Goal: Task Accomplishment & Management: Use online tool/utility

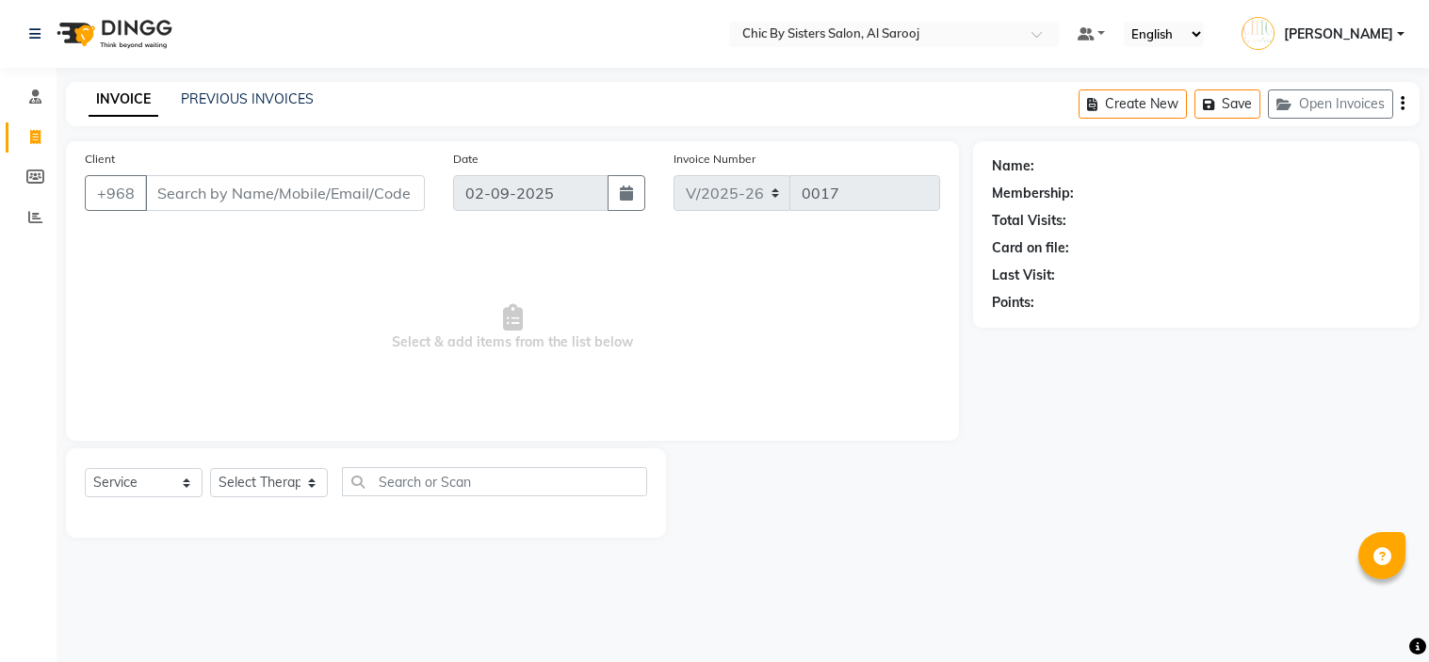
select select "5565"
select select "service"
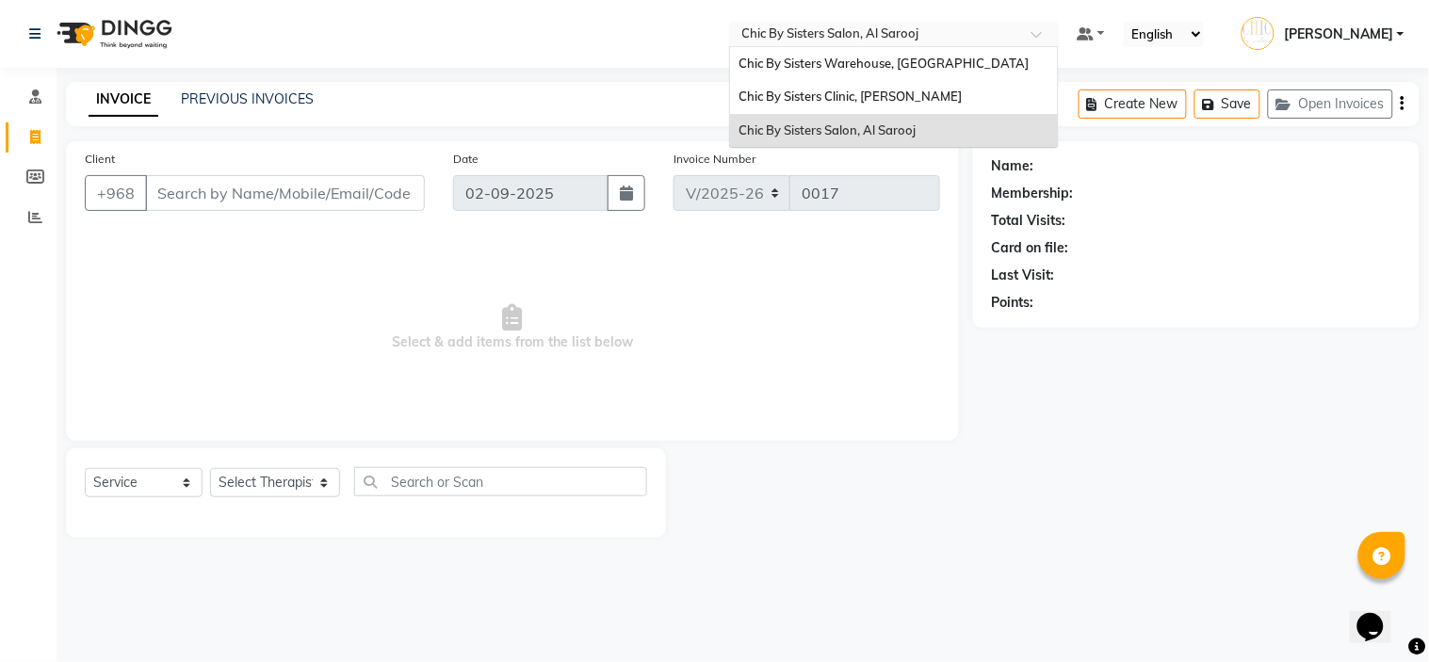
click at [990, 30] on input "text" at bounding box center [874, 35] width 273 height 19
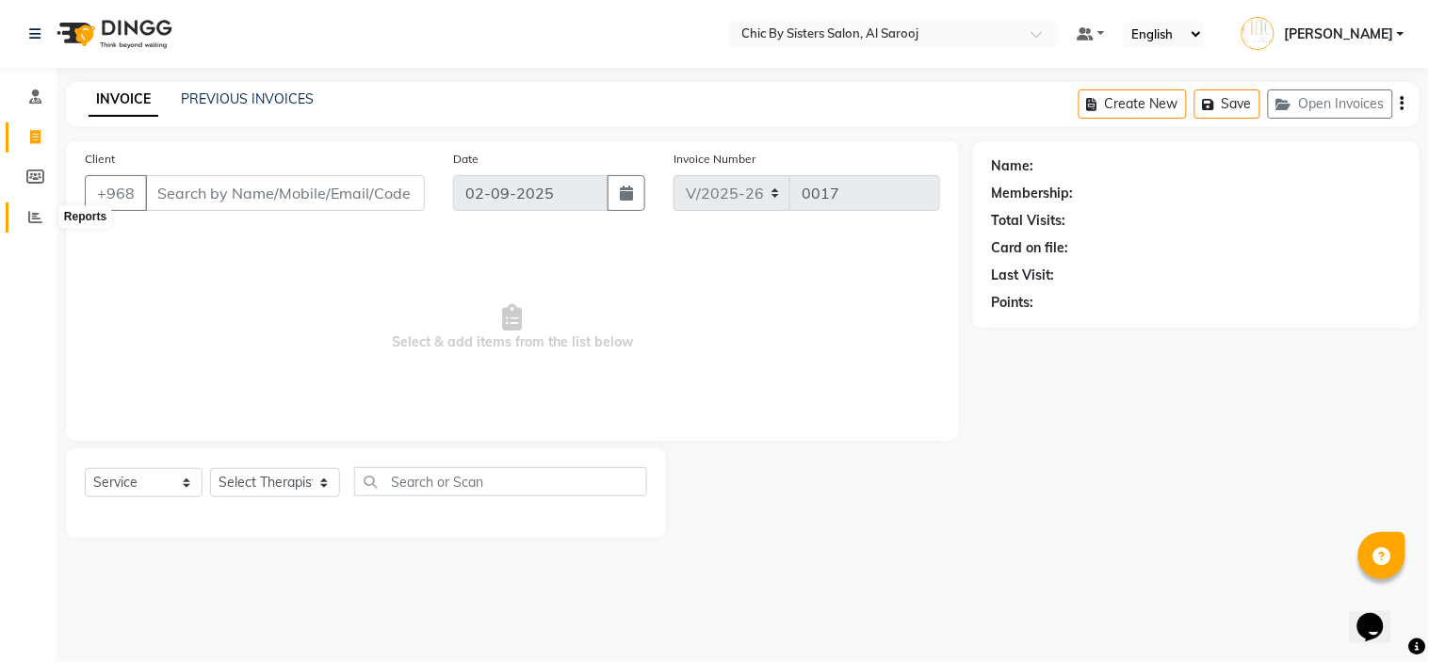
click at [30, 215] on icon at bounding box center [35, 217] width 14 height 14
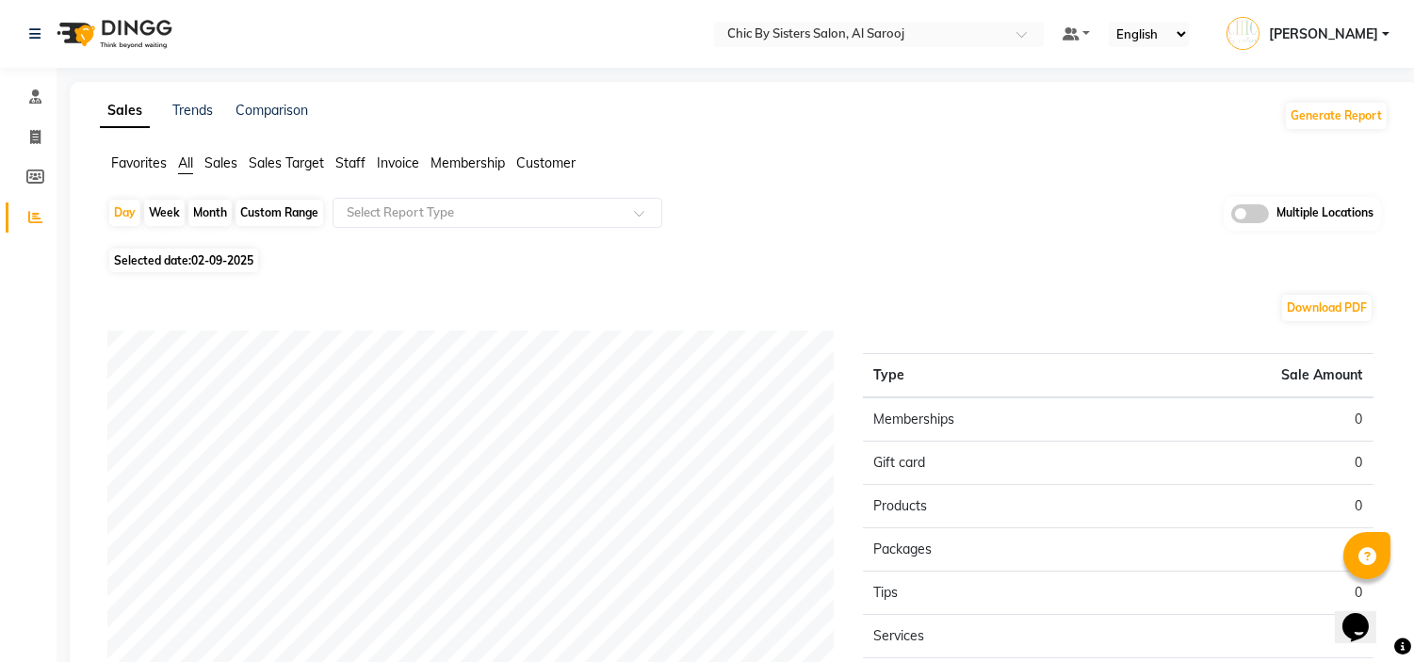
click at [258, 213] on div "Custom Range" at bounding box center [279, 213] width 88 height 26
select select "9"
select select "2025"
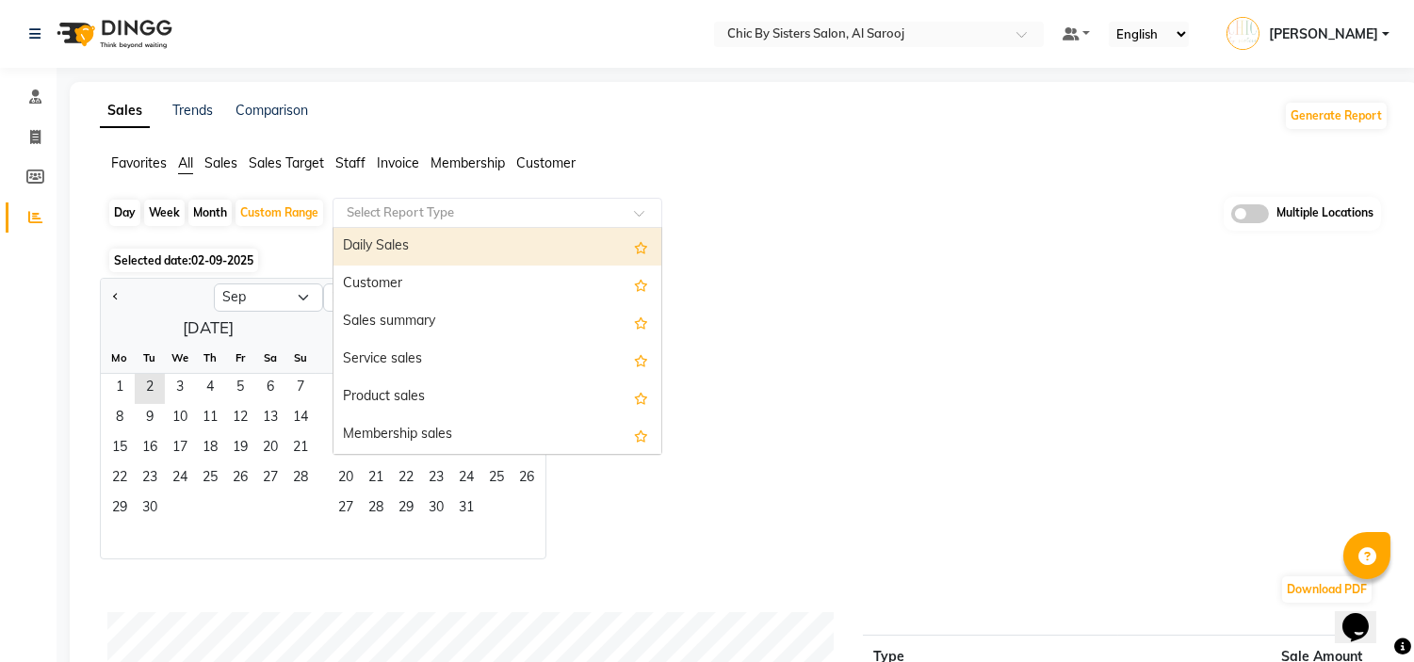
click at [387, 207] on input "text" at bounding box center [478, 212] width 271 height 19
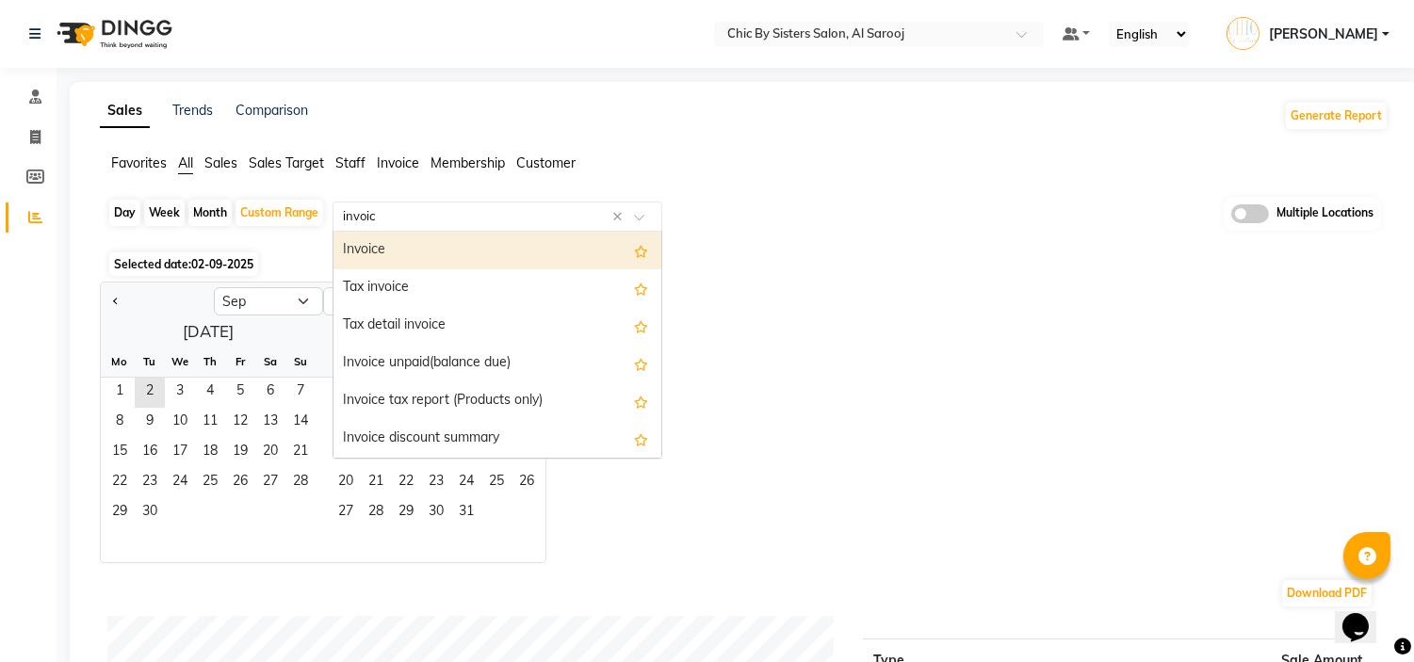
type input "invoice"
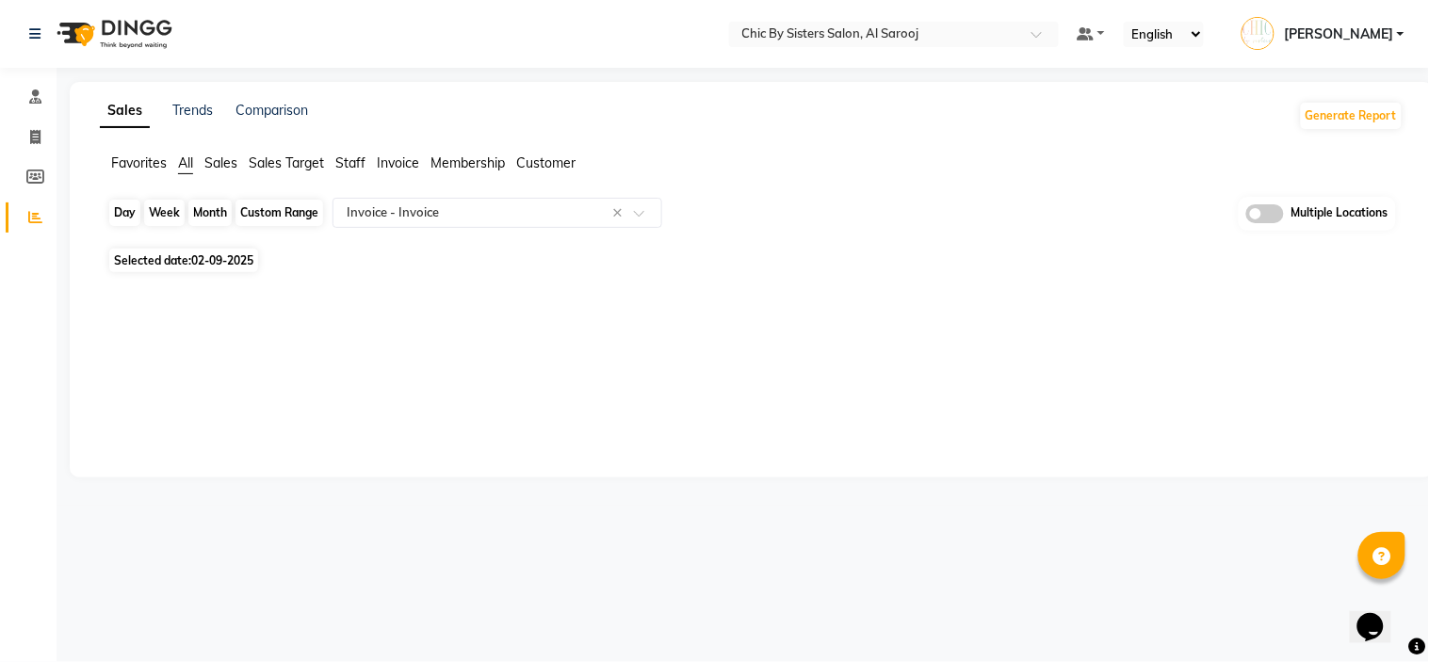
click at [276, 210] on div "Custom Range" at bounding box center [279, 213] width 88 height 26
select select "9"
select select "2025"
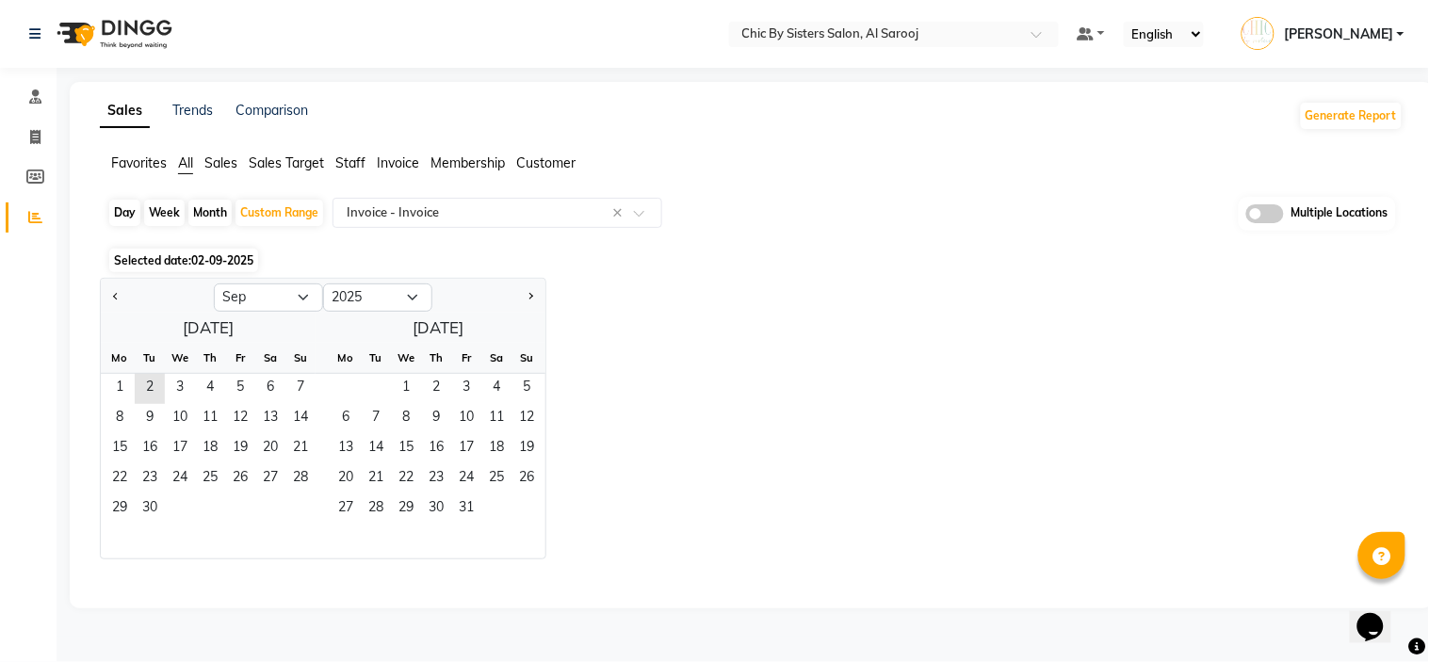
click at [223, 259] on span "02-09-2025" at bounding box center [222, 260] width 62 height 14
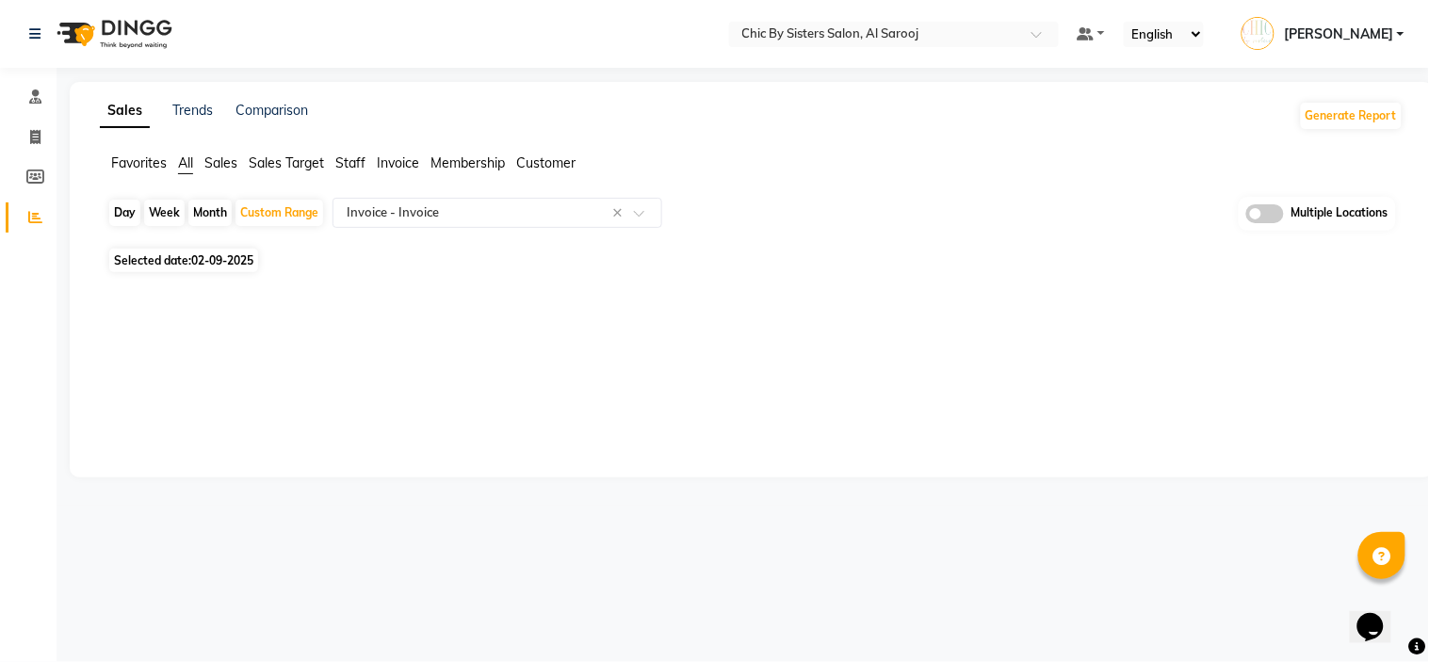
click at [223, 259] on span "02-09-2025" at bounding box center [222, 260] width 62 height 14
select select "9"
select select "2025"
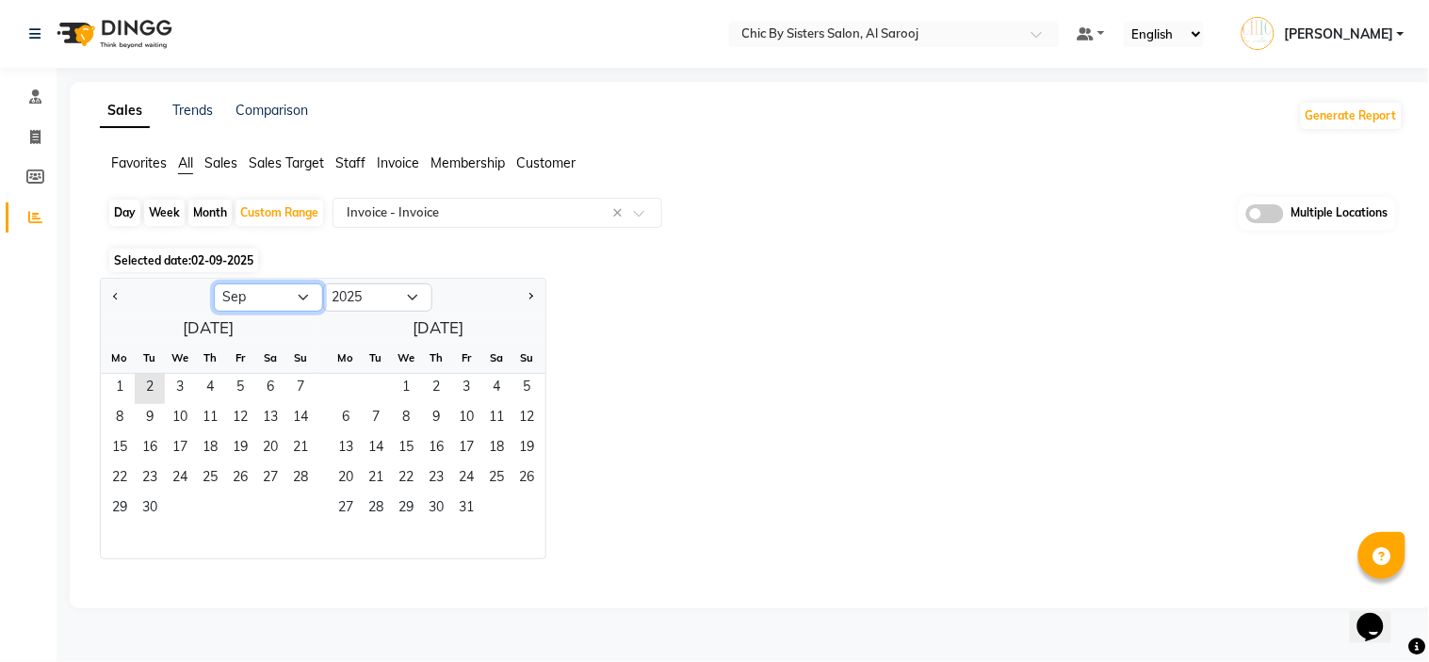
click at [255, 297] on select "Jan Feb Mar Apr May Jun [DATE] Aug Sep Oct Nov Dec" at bounding box center [268, 297] width 109 height 28
select select "8"
click at [214, 283] on select "Jan Feb Mar Apr May Jun [DATE] Aug Sep Oct Nov Dec" at bounding box center [268, 297] width 109 height 28
click at [248, 389] on span "1" at bounding box center [240, 389] width 30 height 30
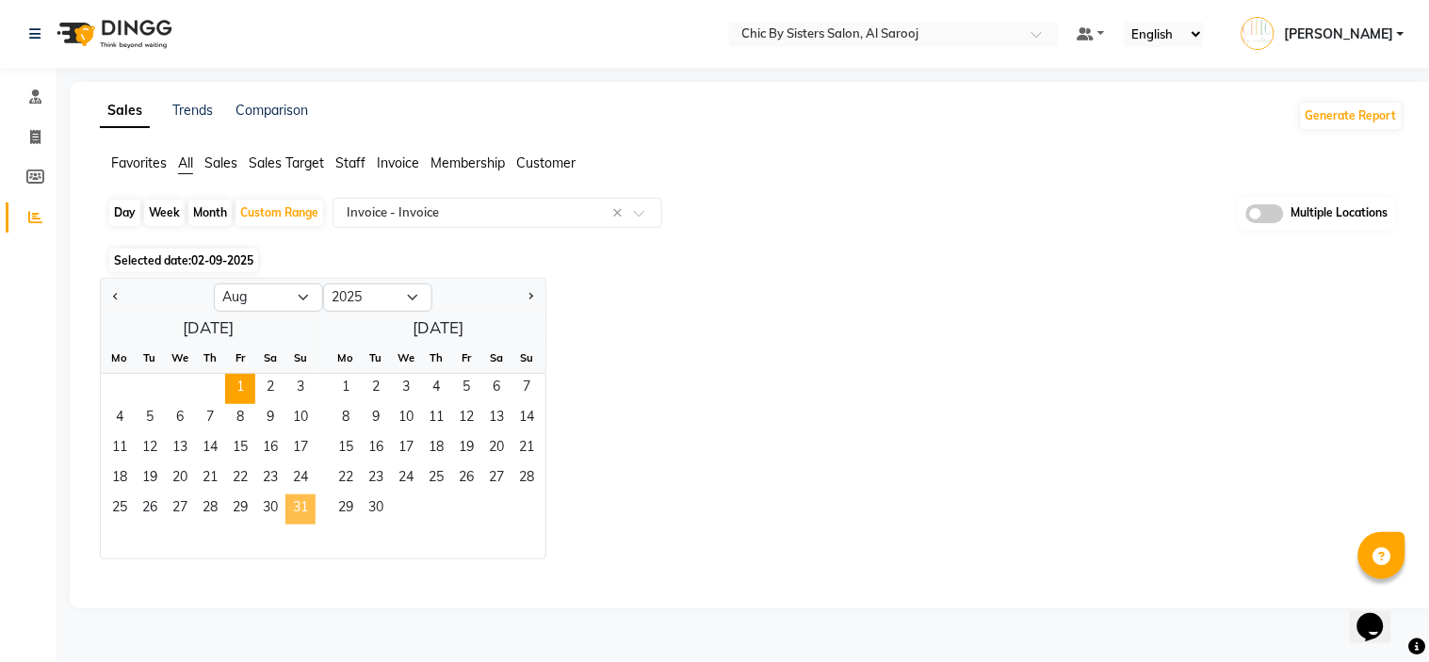
click at [299, 510] on span "31" at bounding box center [300, 509] width 30 height 30
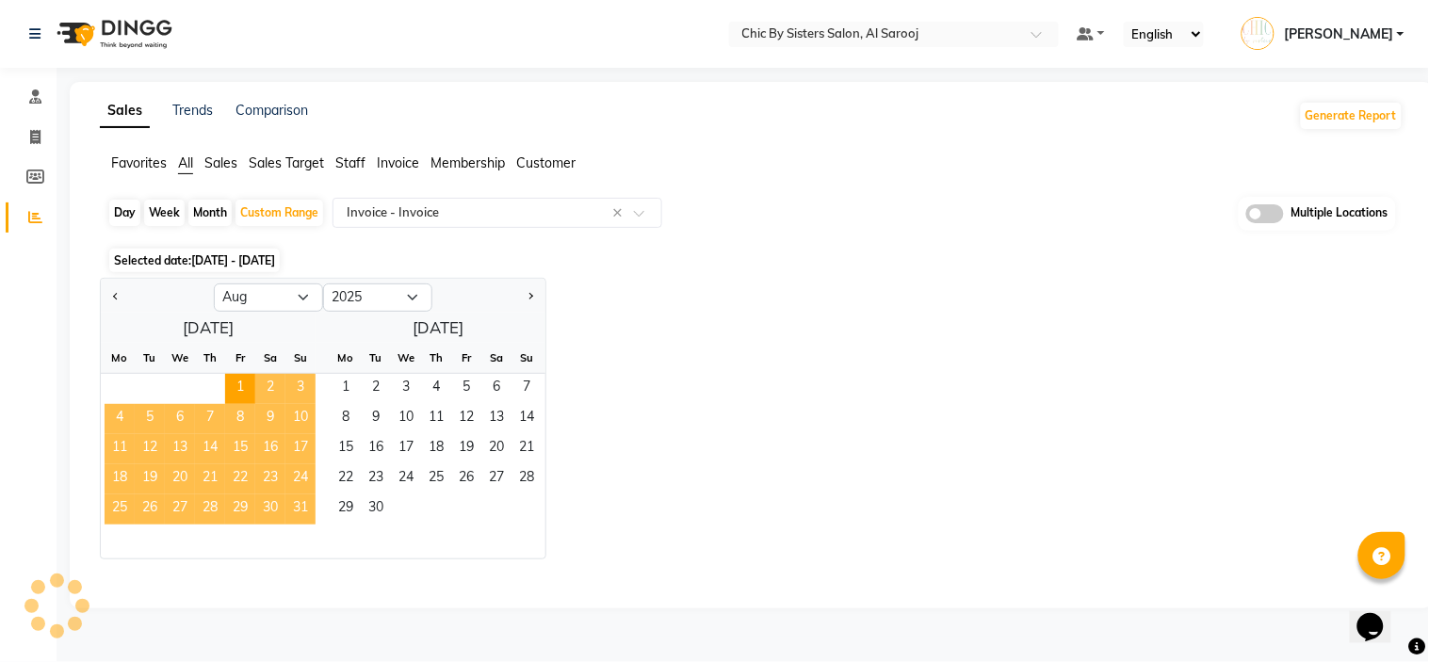
select select "full_report"
select select "csv"
